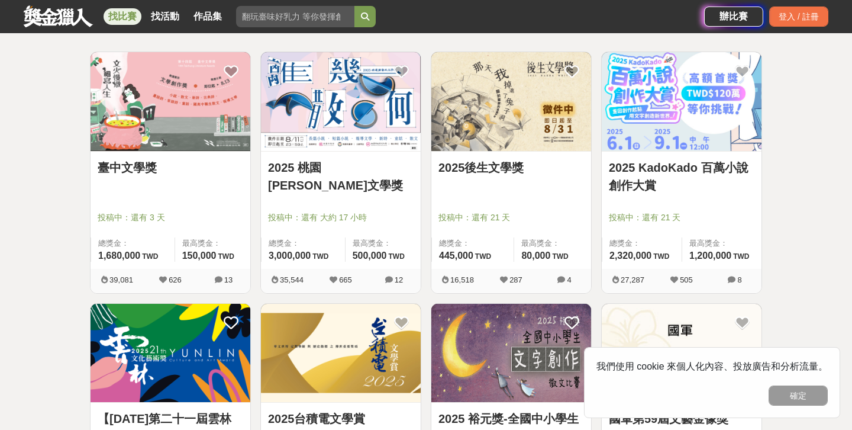
scroll to position [208, 0]
click at [488, 136] on img at bounding box center [511, 100] width 160 height 99
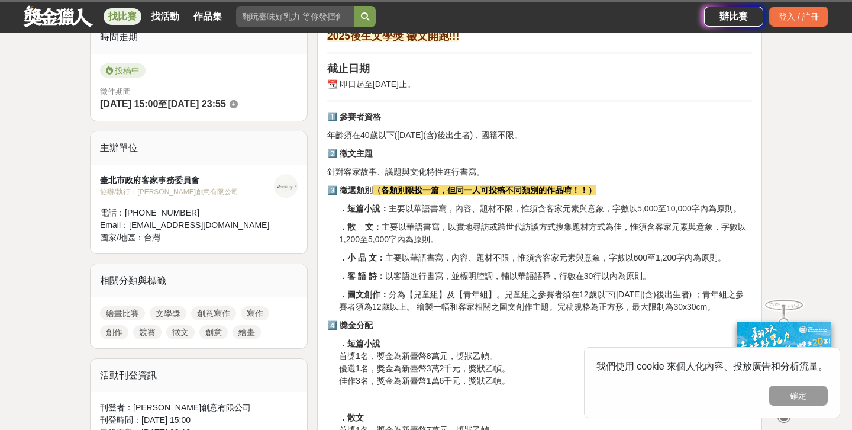
scroll to position [214, 0]
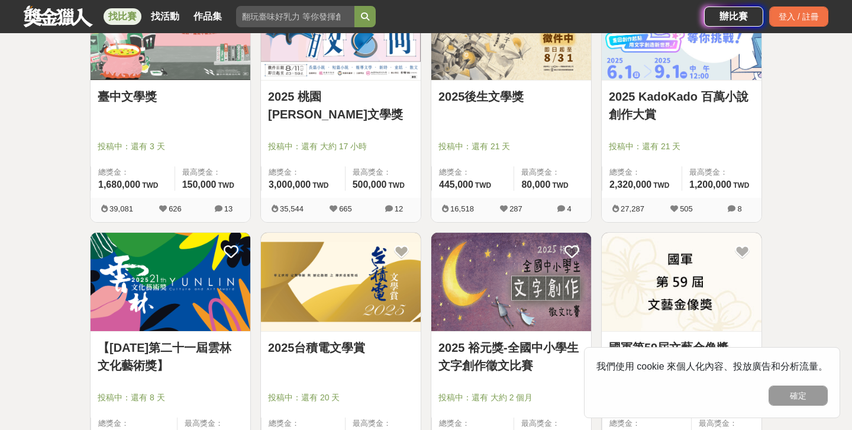
scroll to position [281, 0]
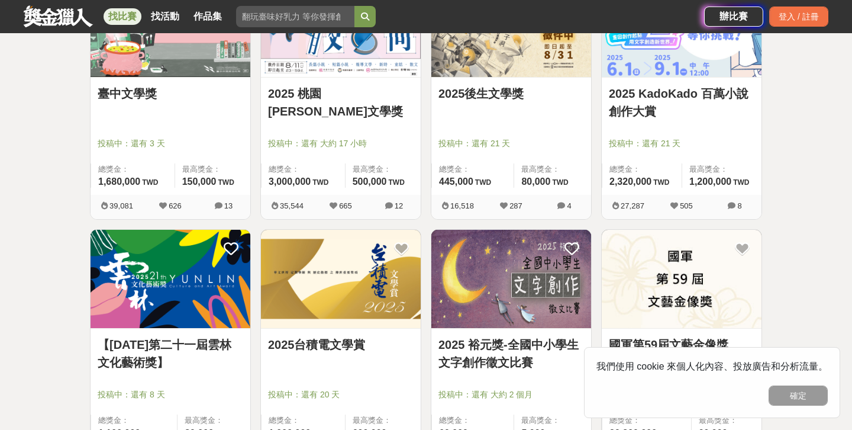
click at [185, 285] on img at bounding box center [171, 279] width 160 height 99
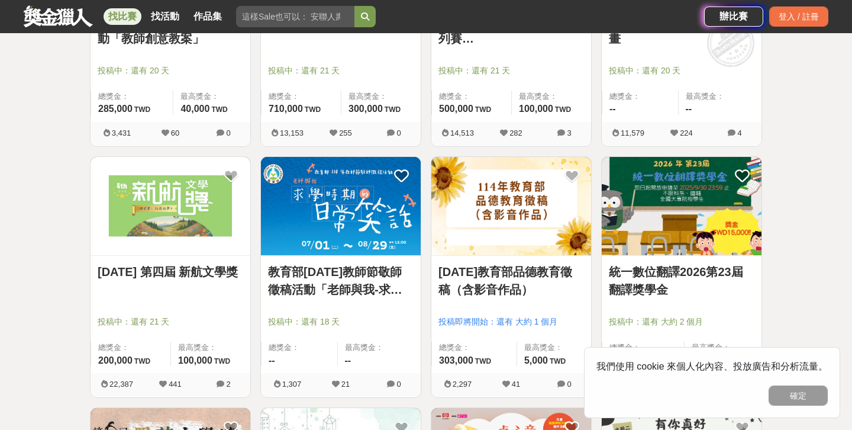
scroll to position [1116, 0]
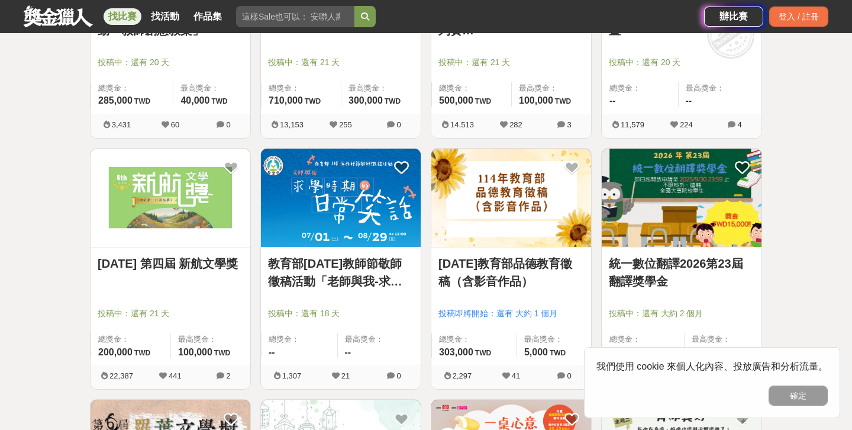
click at [185, 237] on img at bounding box center [171, 198] width 160 height 99
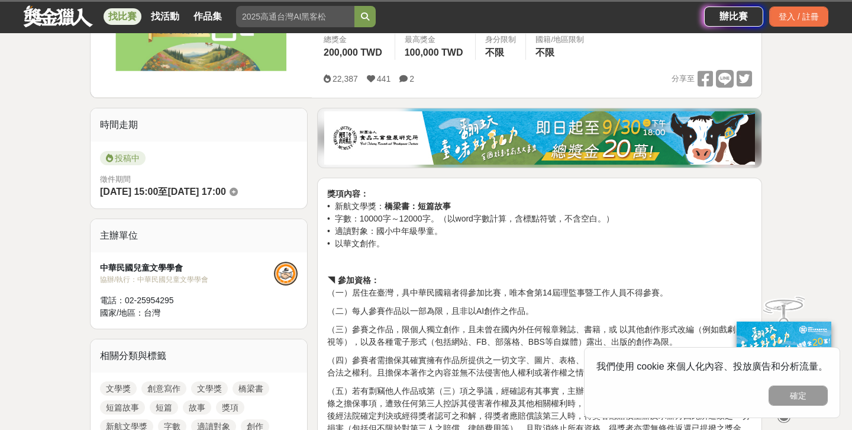
scroll to position [346, 0]
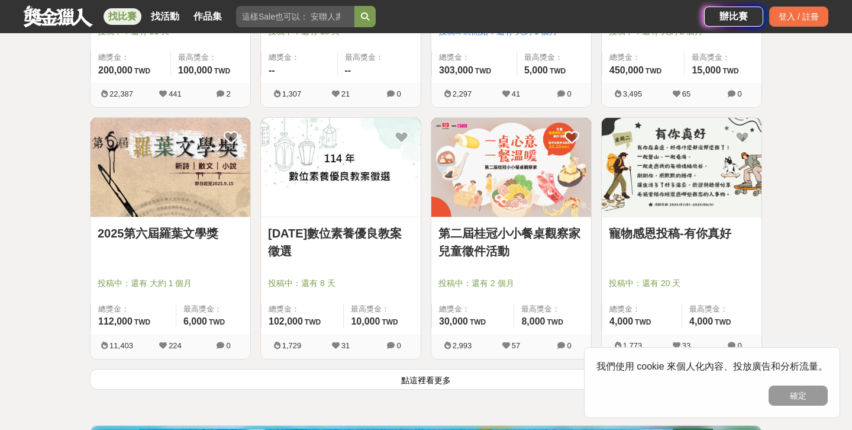
scroll to position [1401, 0]
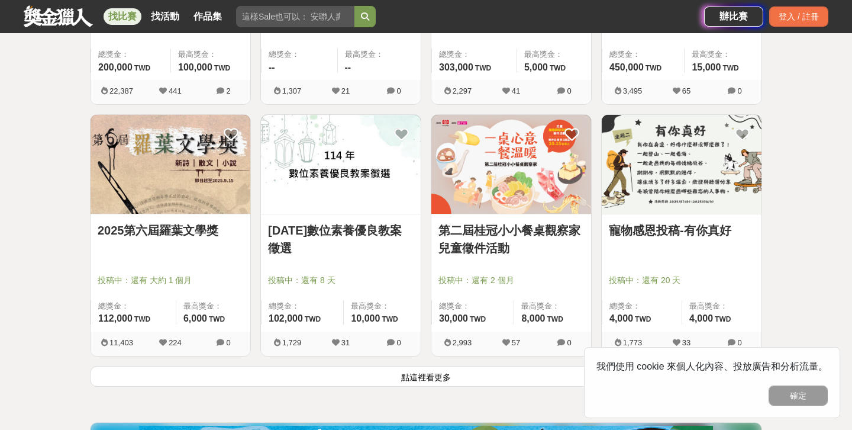
click at [191, 210] on img at bounding box center [171, 164] width 160 height 99
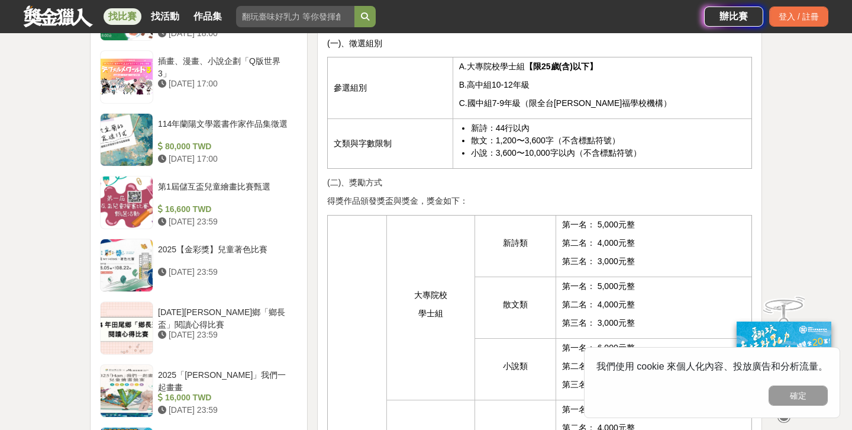
scroll to position [1095, 0]
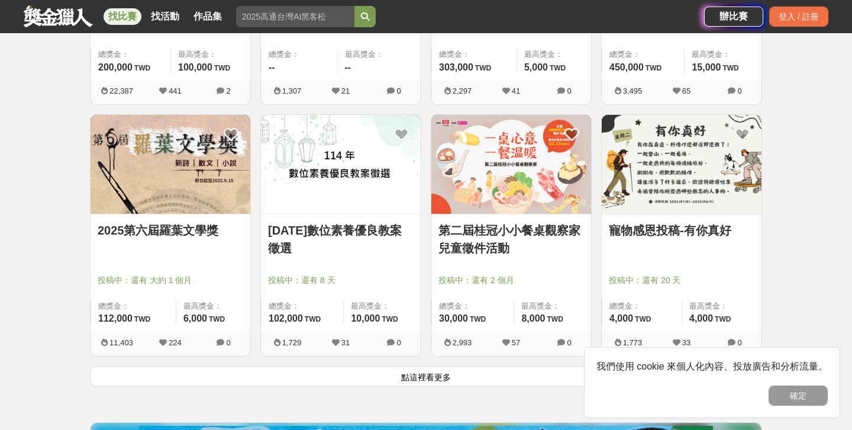
scroll to position [1413, 0]
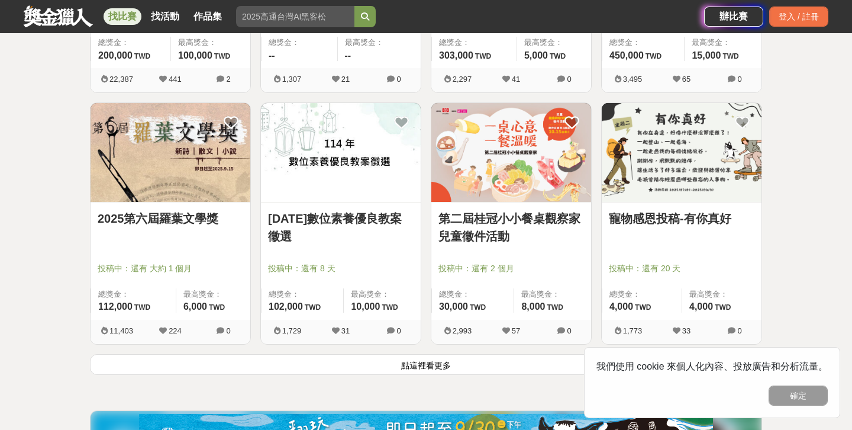
click at [260, 361] on button "點這裡看更多" at bounding box center [426, 364] width 672 height 21
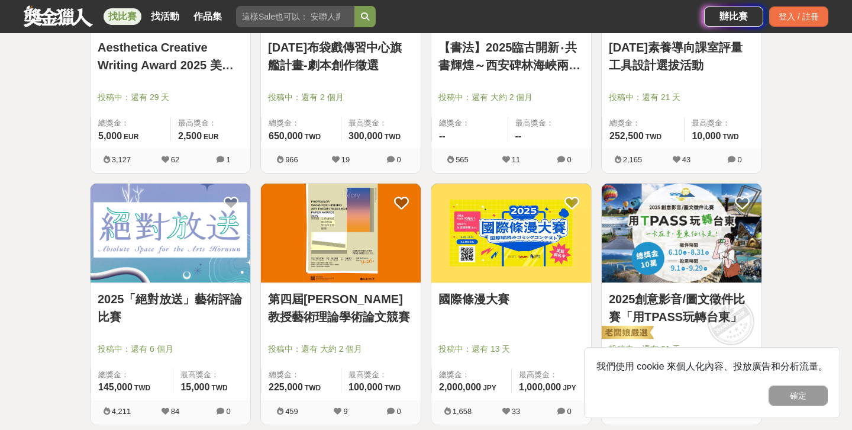
scroll to position [2935, 0]
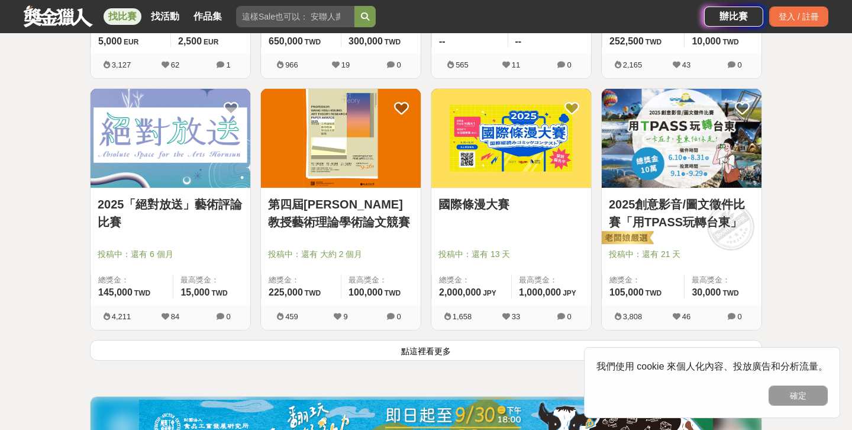
click at [269, 347] on button "點這裡看更多" at bounding box center [426, 350] width 672 height 21
